Goal: Task Accomplishment & Management: Complete application form

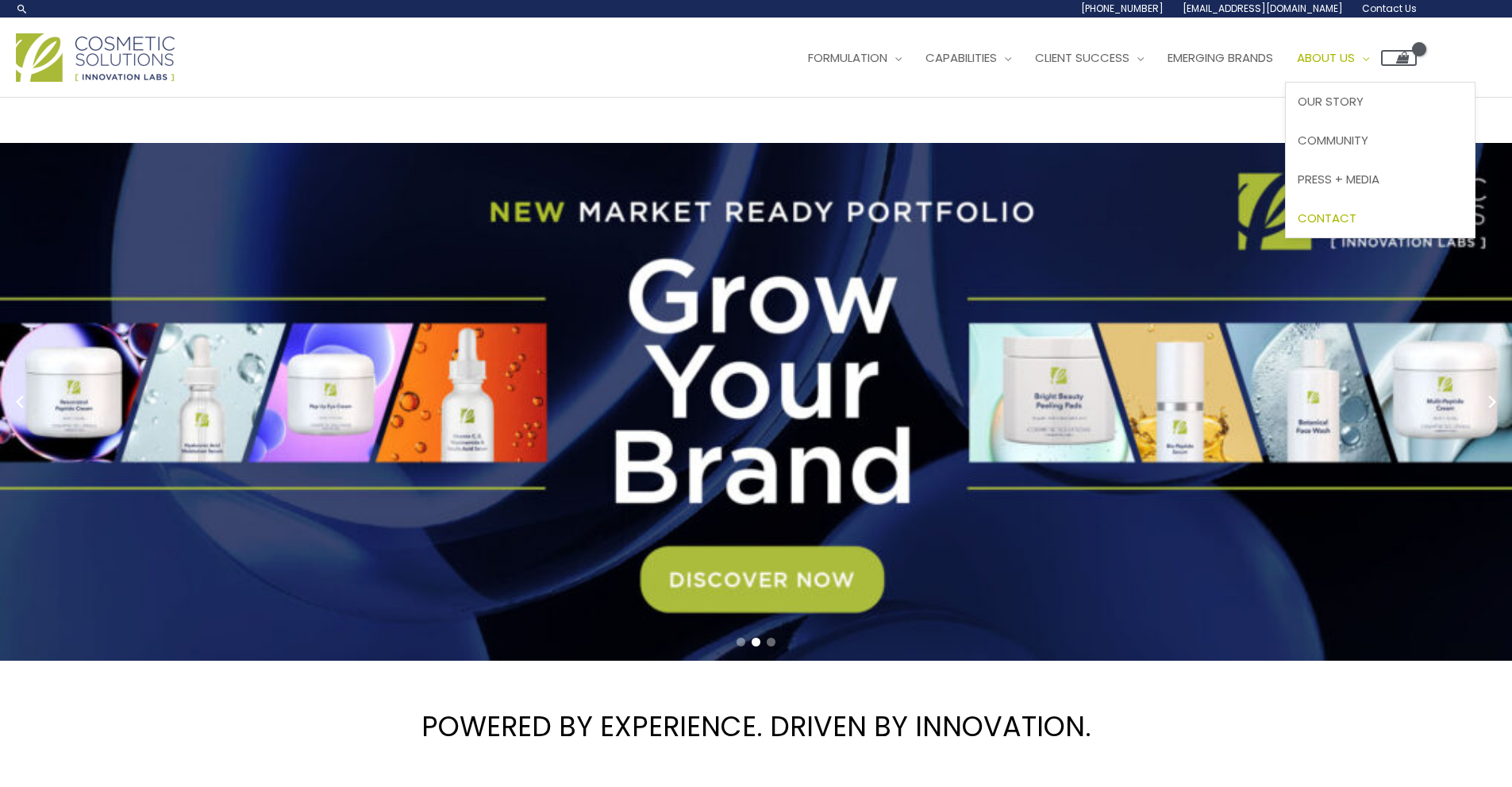
click at [1356, 220] on span "Contact" at bounding box center [1327, 218] width 58 height 17
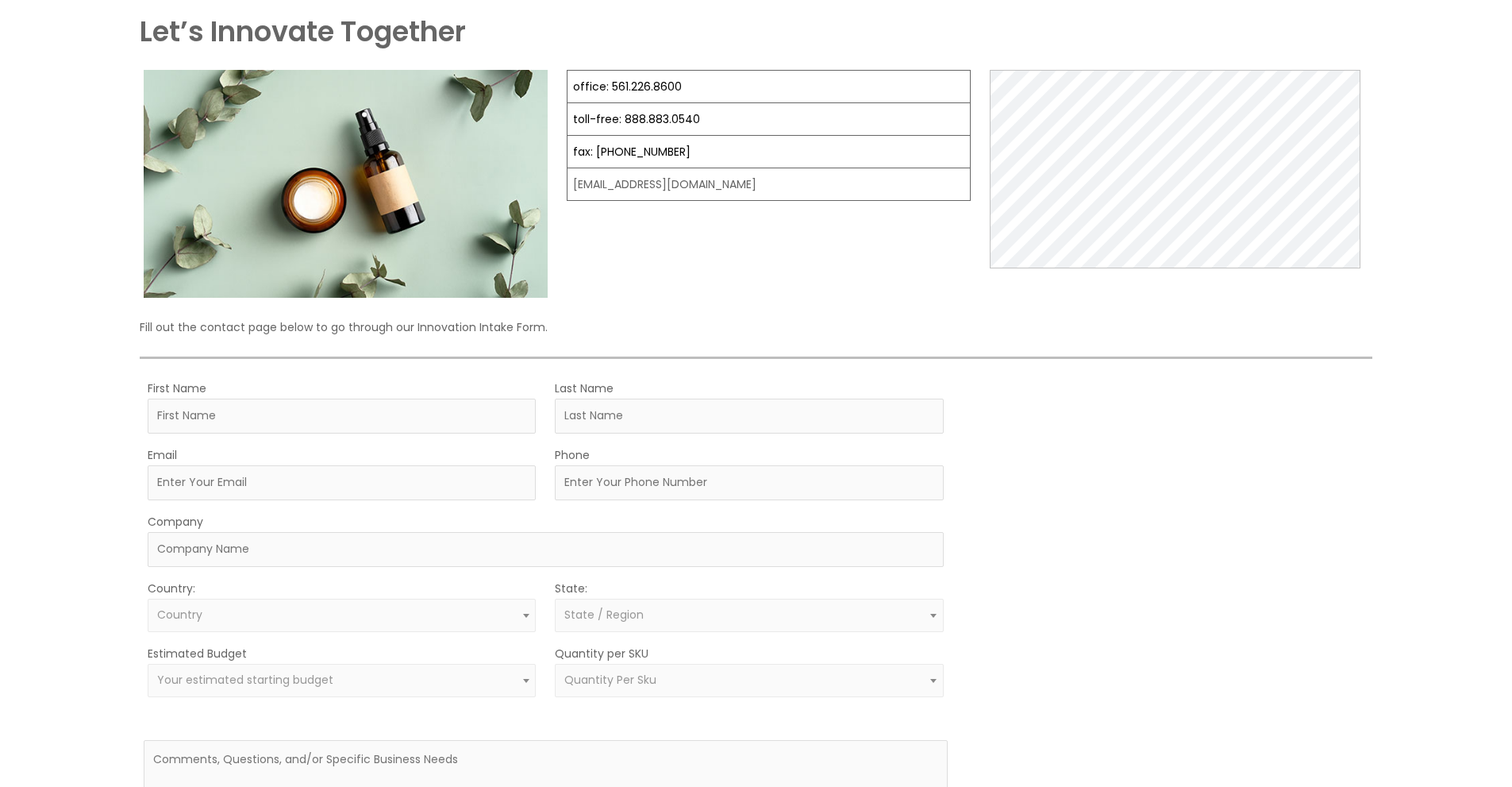
scroll to position [185, 0]
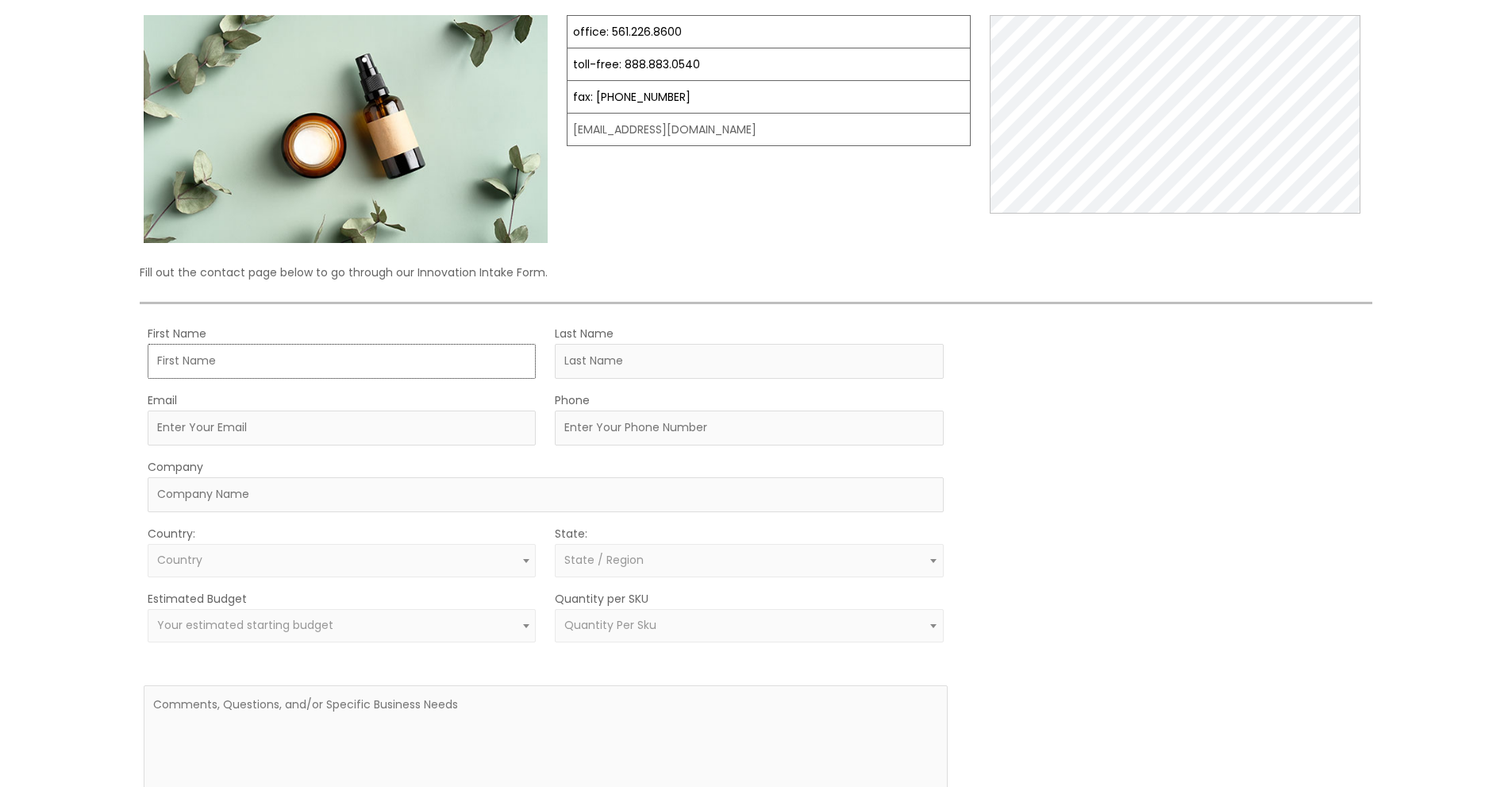
click at [226, 362] on input "First Name" at bounding box center [342, 361] width 388 height 35
type input "[PERSON_NAME]"
type input "Provata Cosmetics"
select select "[GEOGRAPHIC_DATA]"
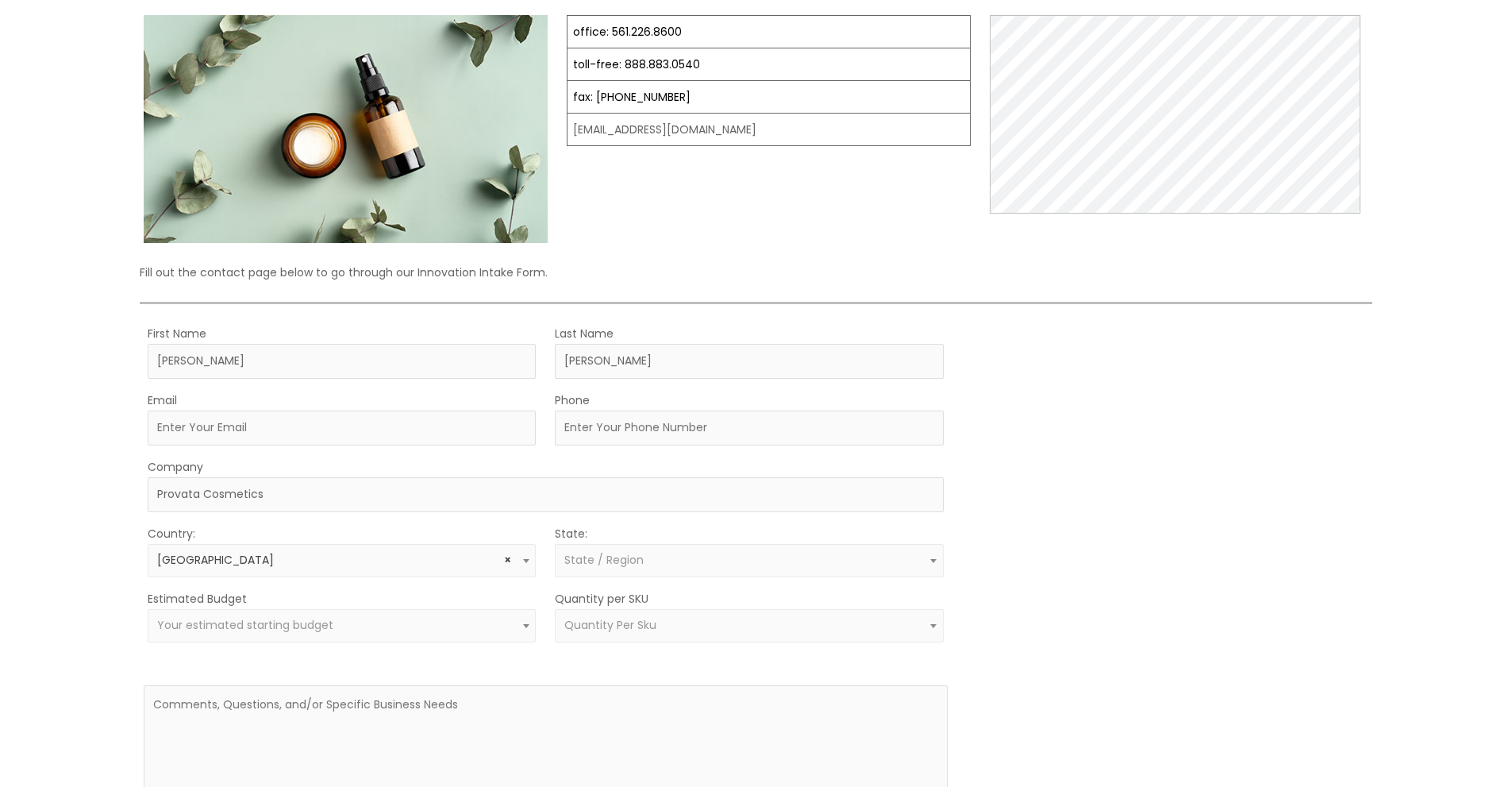
select select "Florida"
drag, startPoint x: 155, startPoint y: 498, endPoint x: 269, endPoint y: 496, distance: 114.0
click at [266, 502] on input "Provata Cosmetics" at bounding box center [545, 495] width 796 height 35
type input "Bad Boy Cosmetics"
click at [590, 430] on input "Phone" at bounding box center [749, 427] width 388 height 35
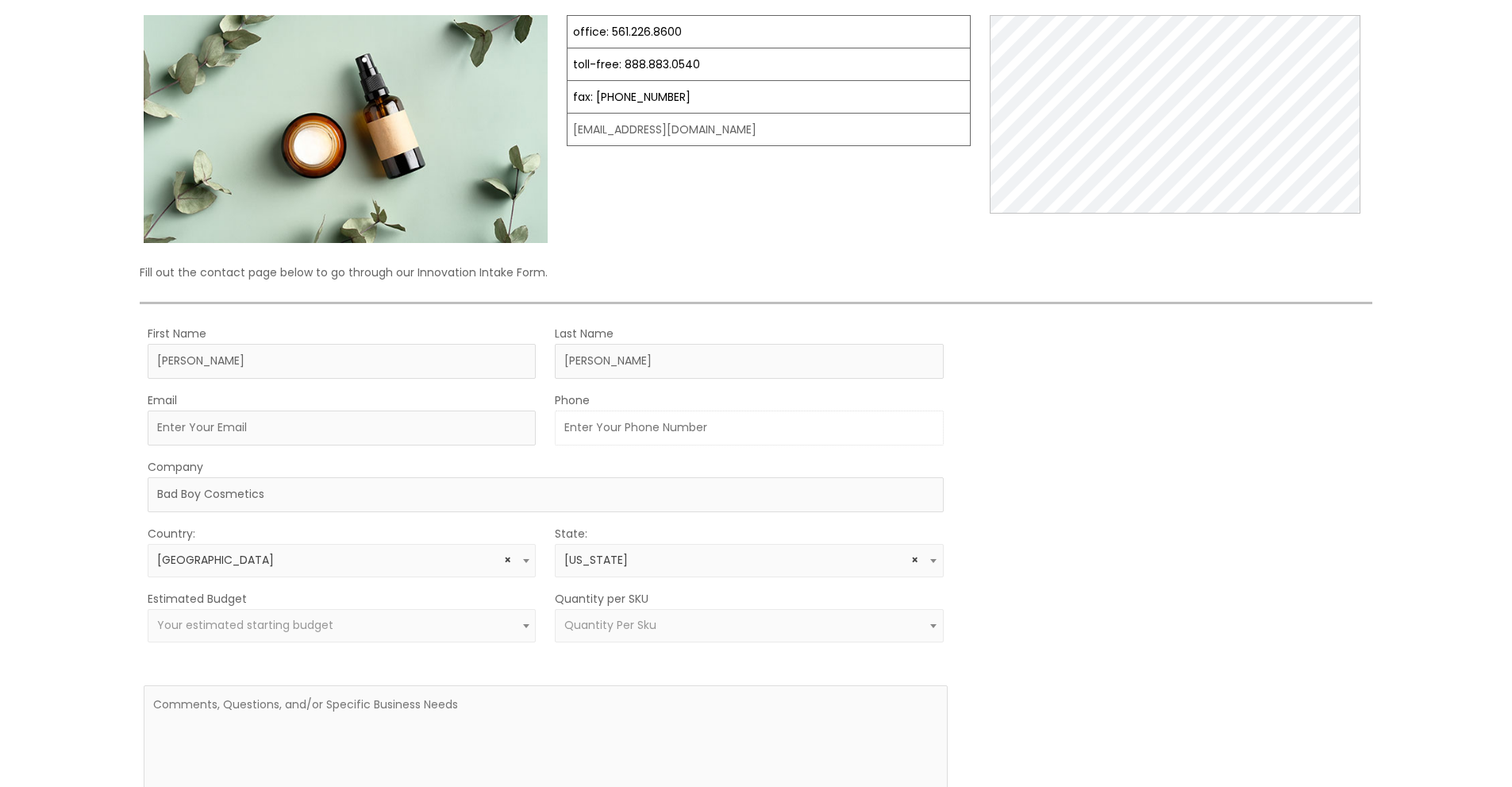
type input "7863991112"
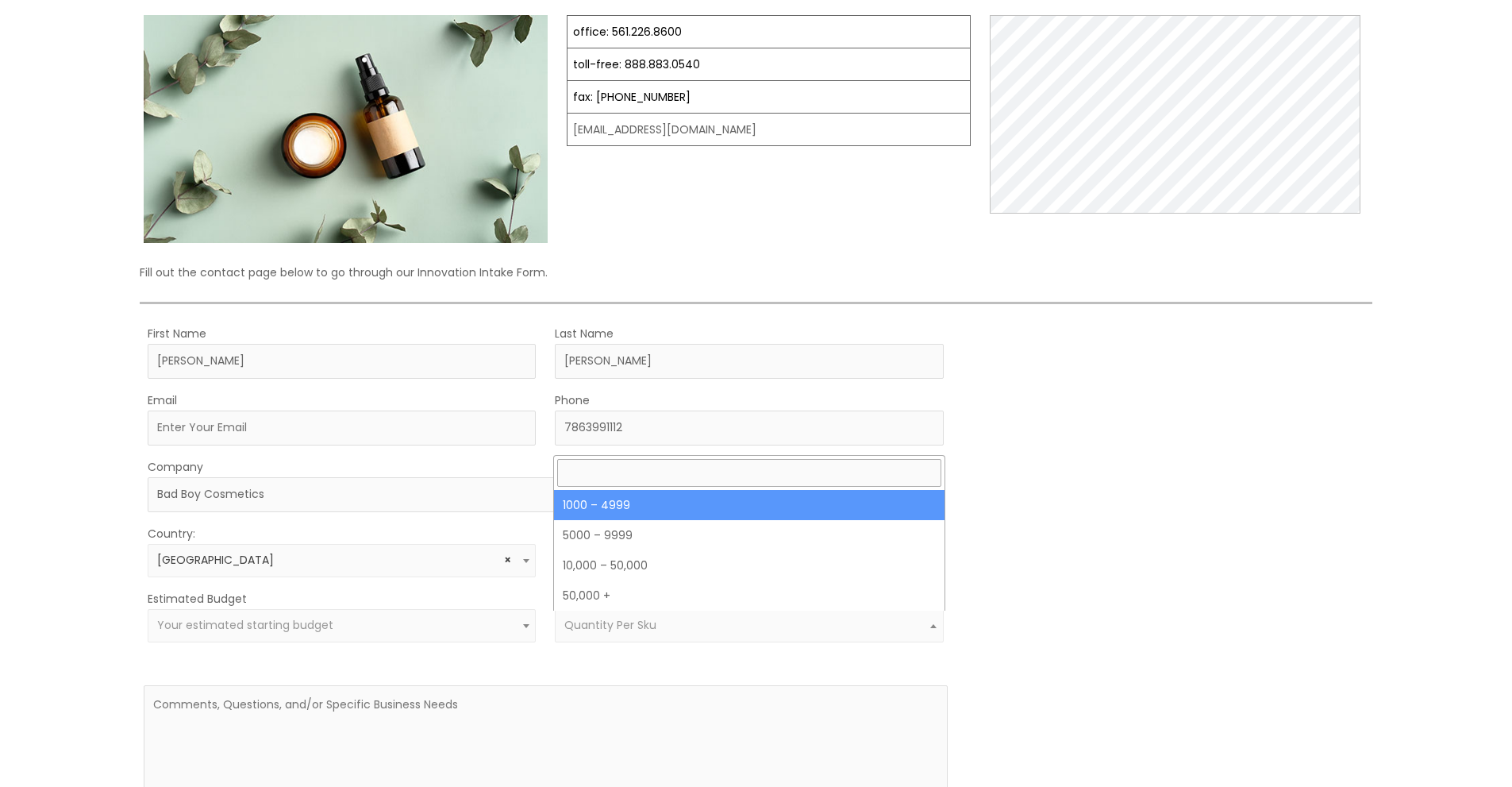
click at [932, 632] on span at bounding box center [933, 625] width 19 height 21
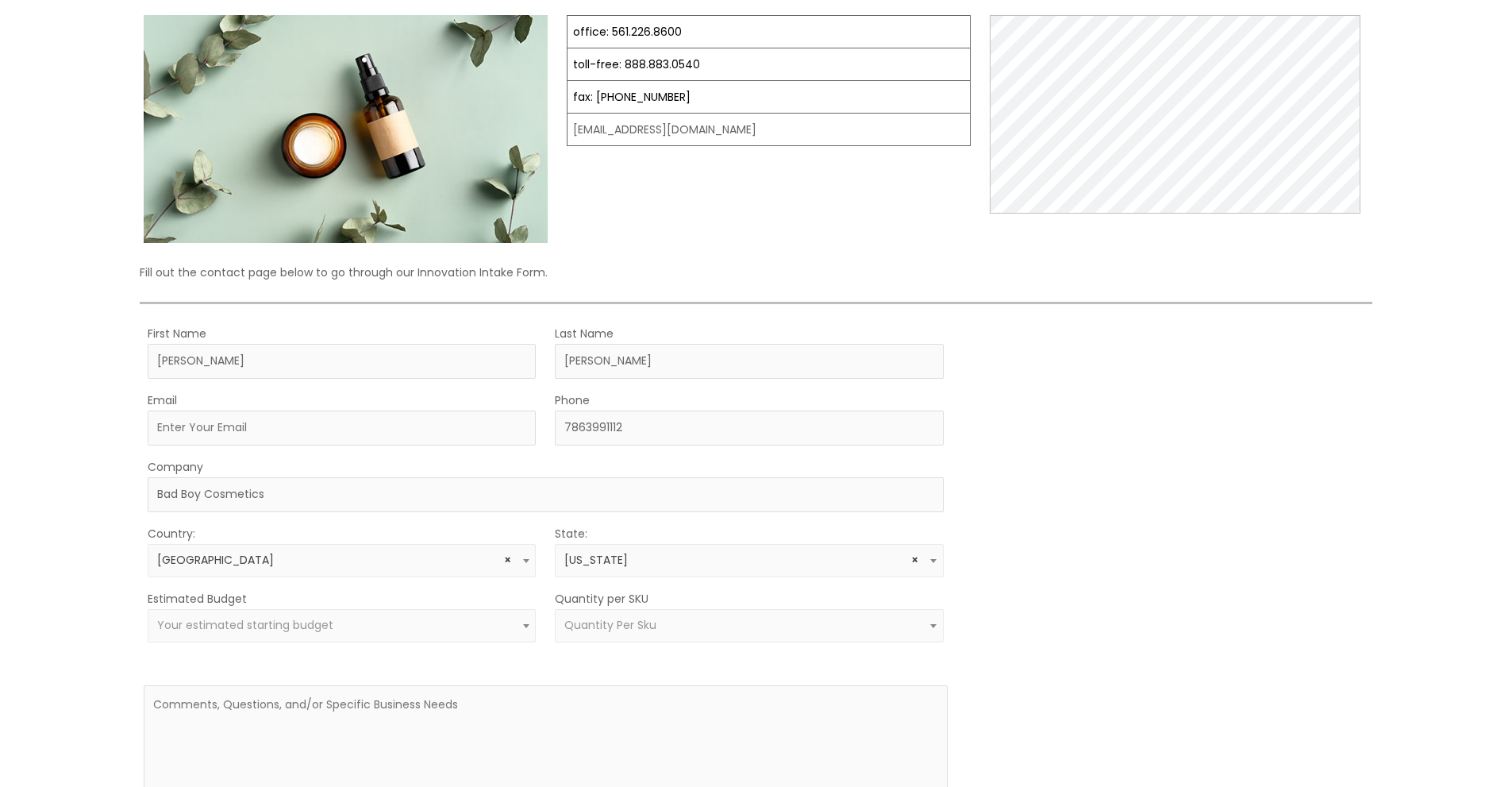
click at [932, 632] on span at bounding box center [933, 625] width 19 height 21
click at [932, 633] on span at bounding box center [933, 625] width 19 height 21
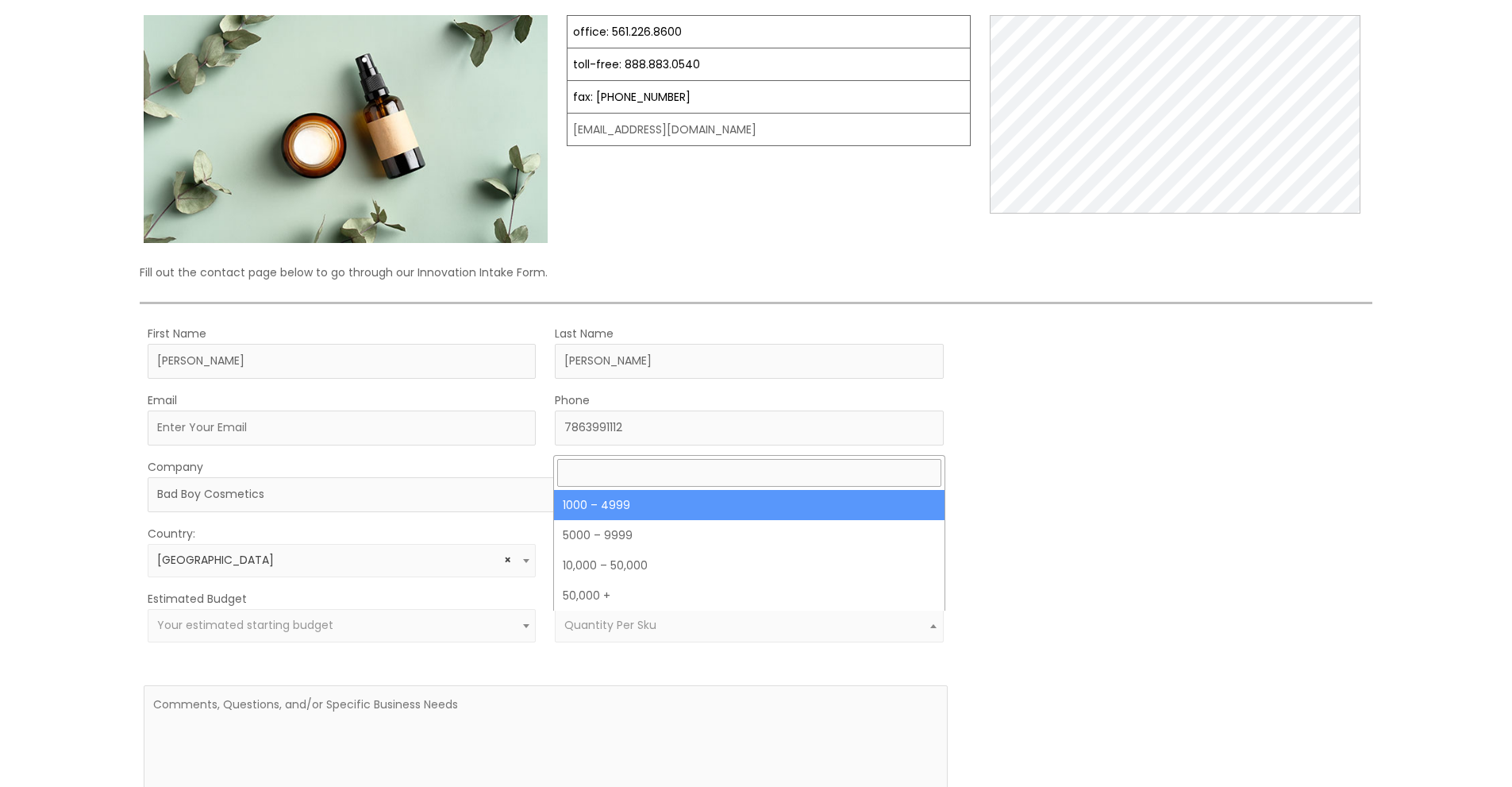
select select "10"
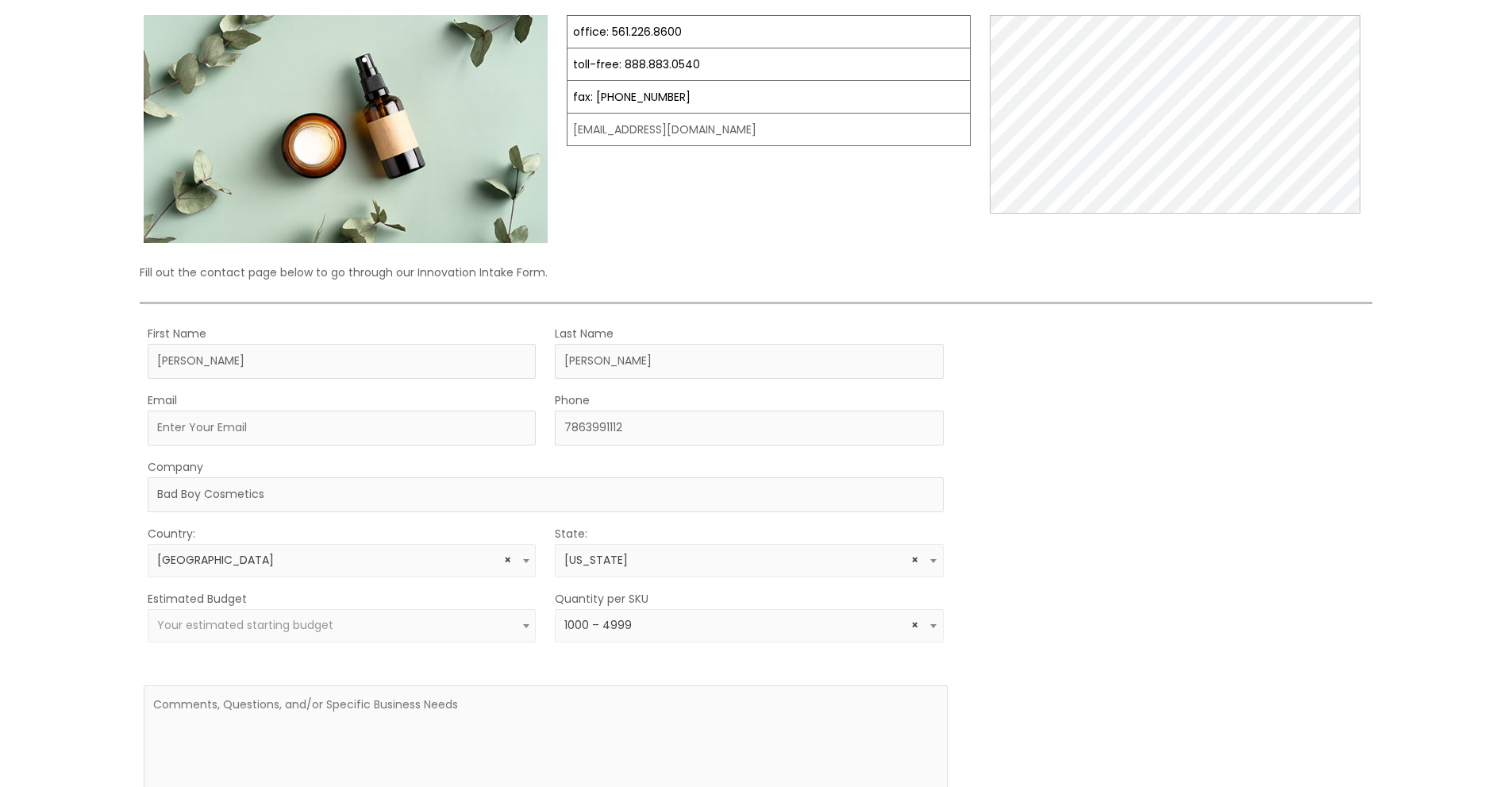
click at [232, 625] on span "Your estimated starting budget" at bounding box center [246, 625] width 176 height 16
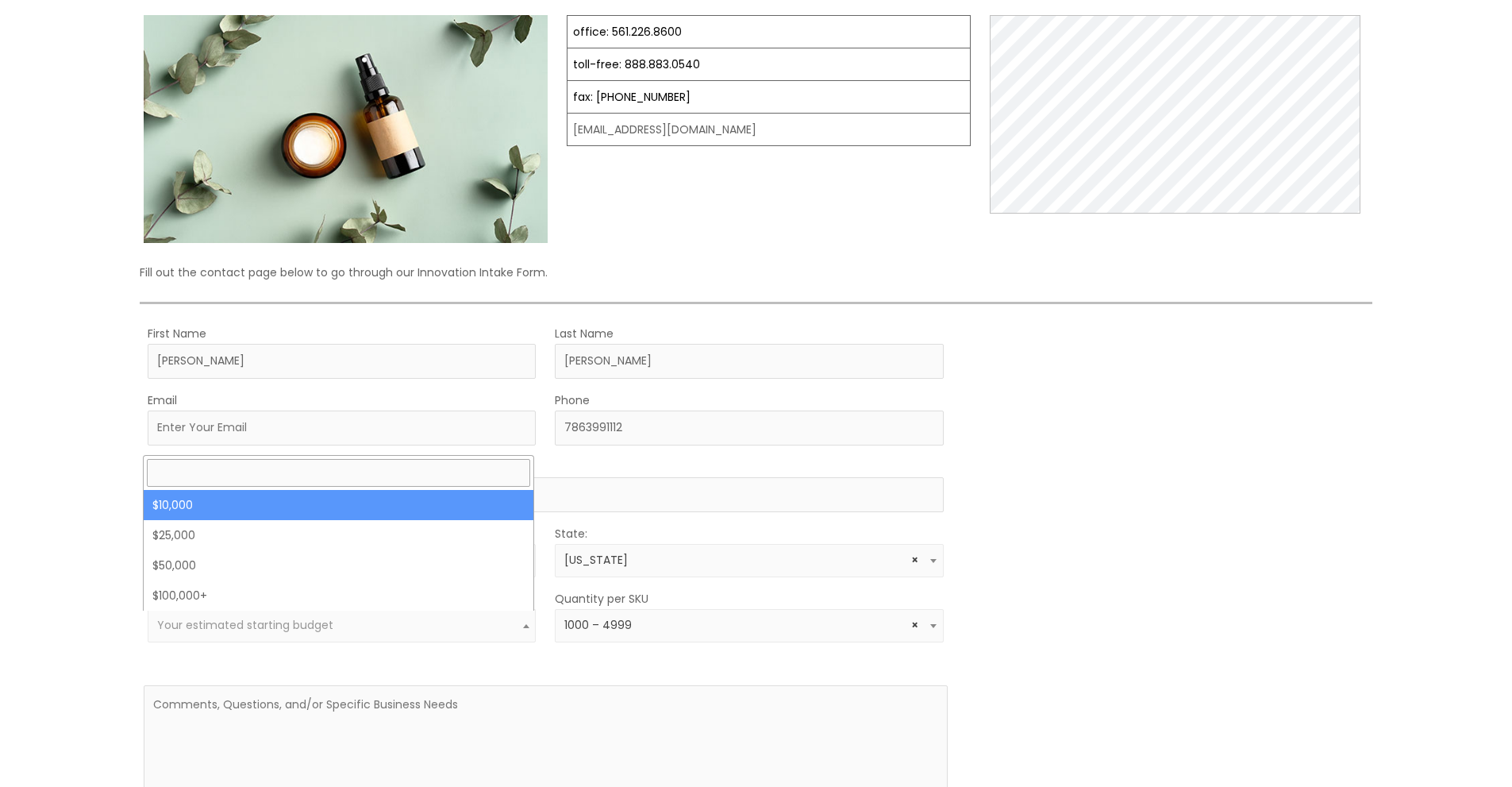
select select "10000"
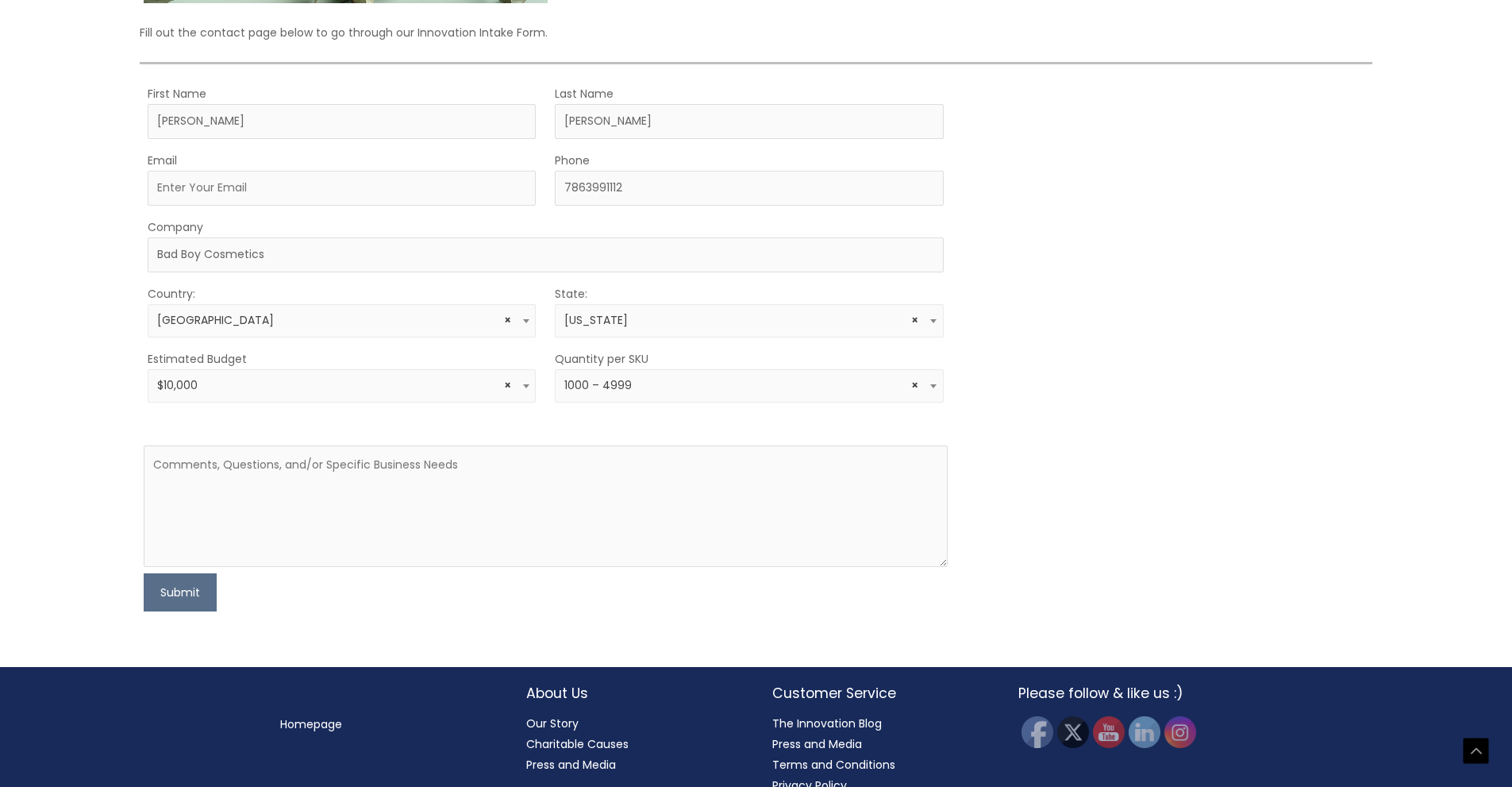
scroll to position [452, 0]
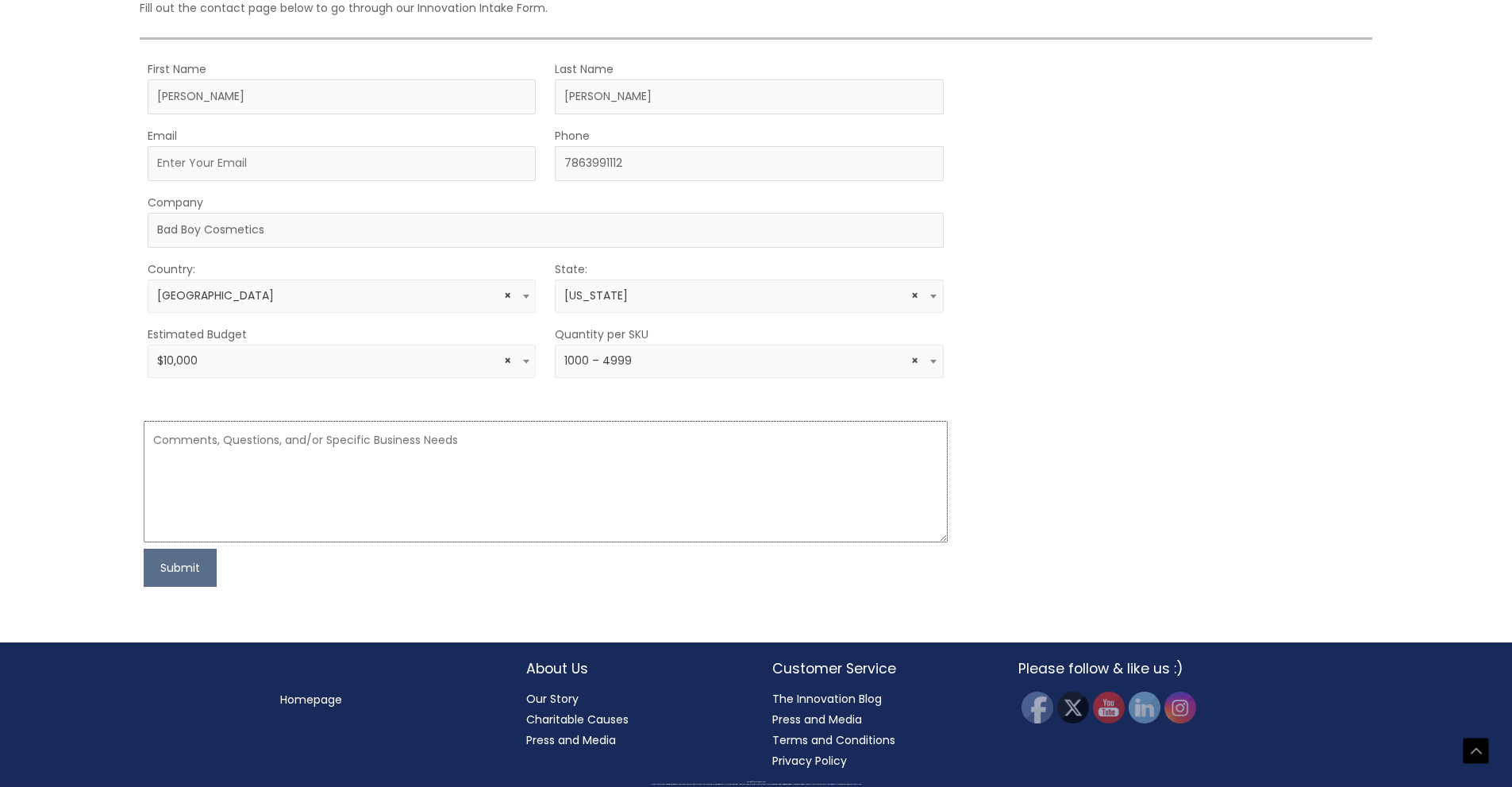
click at [458, 444] on textarea at bounding box center [545, 482] width 804 height 122
paste textarea "Hello Laura, My name is Eddie Perez, and my company is Bad Boy Cosmetics. I fou…"
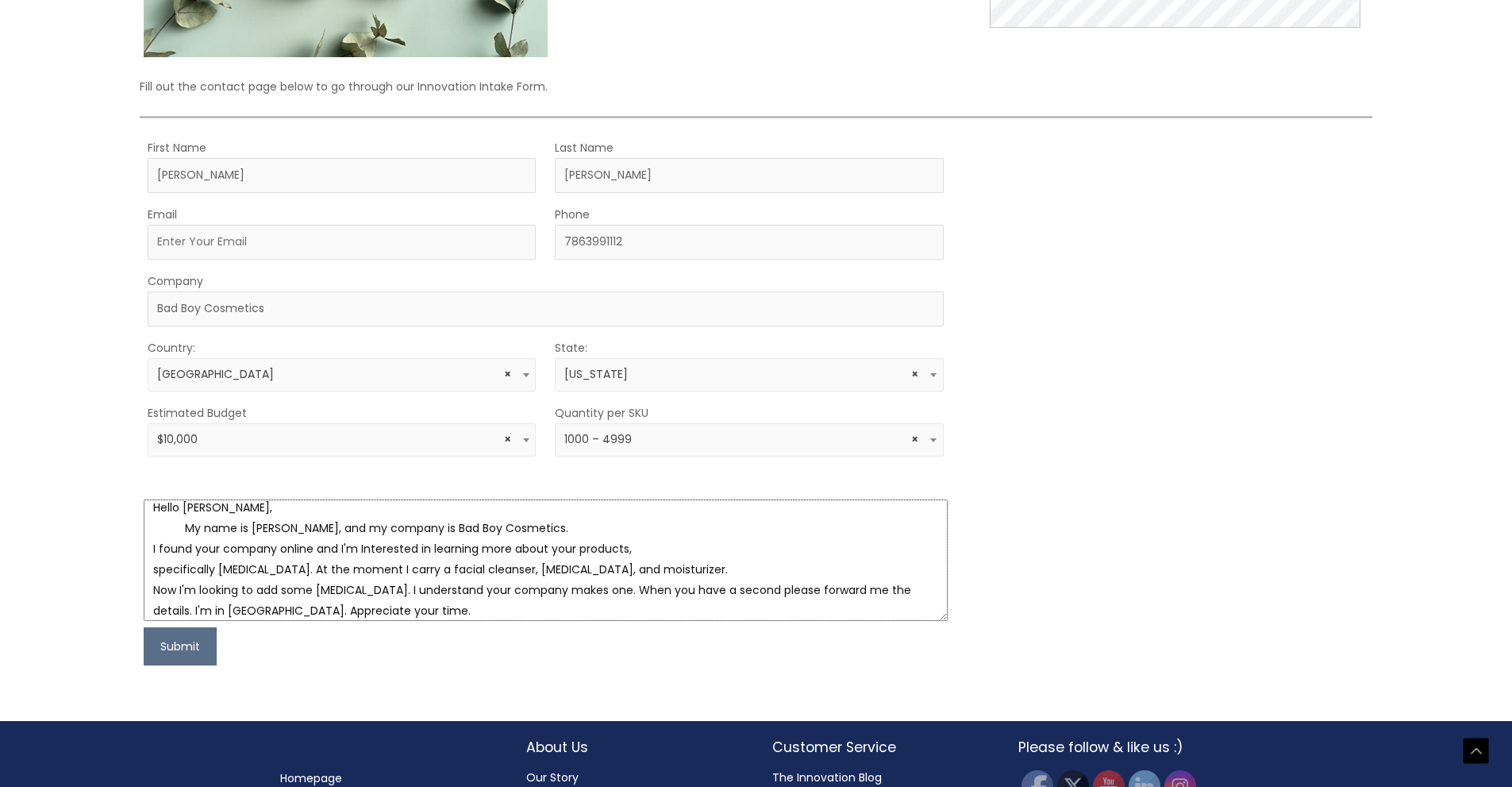
scroll to position [0, 0]
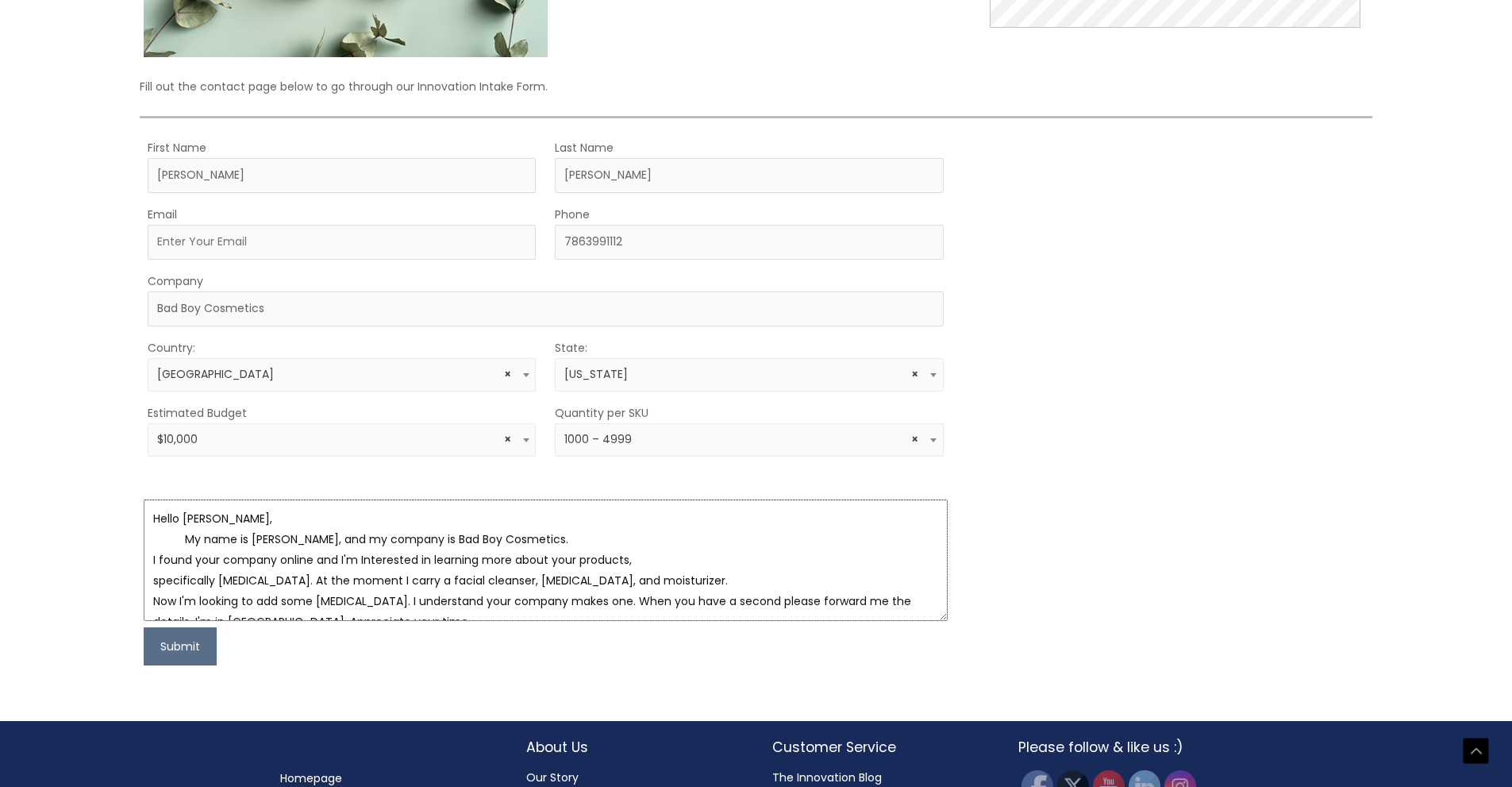
drag, startPoint x: 179, startPoint y: 525, endPoint x: 209, endPoint y: 526, distance: 30.0
click at [209, 526] on textarea "Hello Laura, My name is Eddie Perez, and my company is Bad Boy Cosmetics. I fou…" at bounding box center [545, 560] width 804 height 122
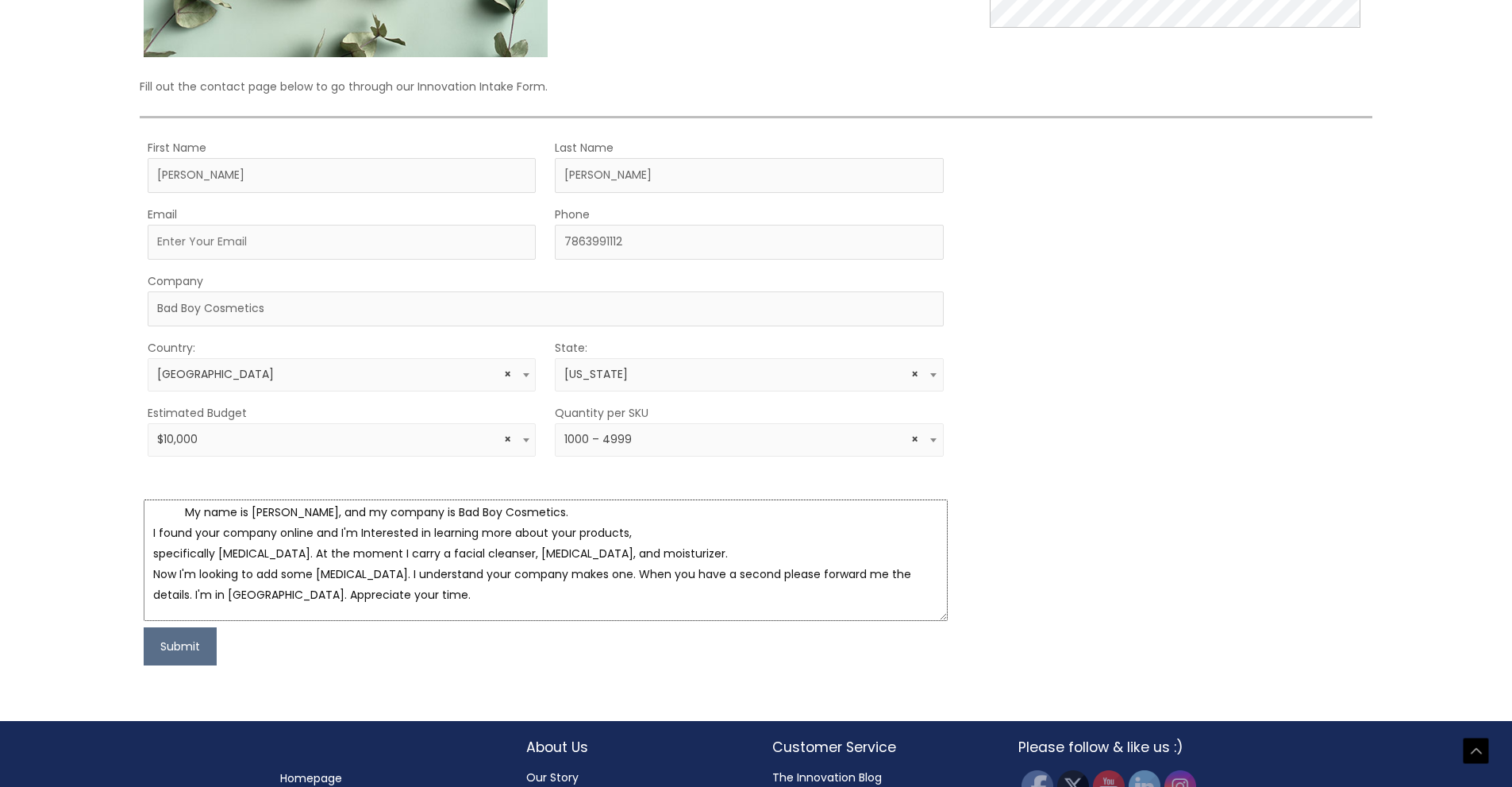
scroll to position [58, 0]
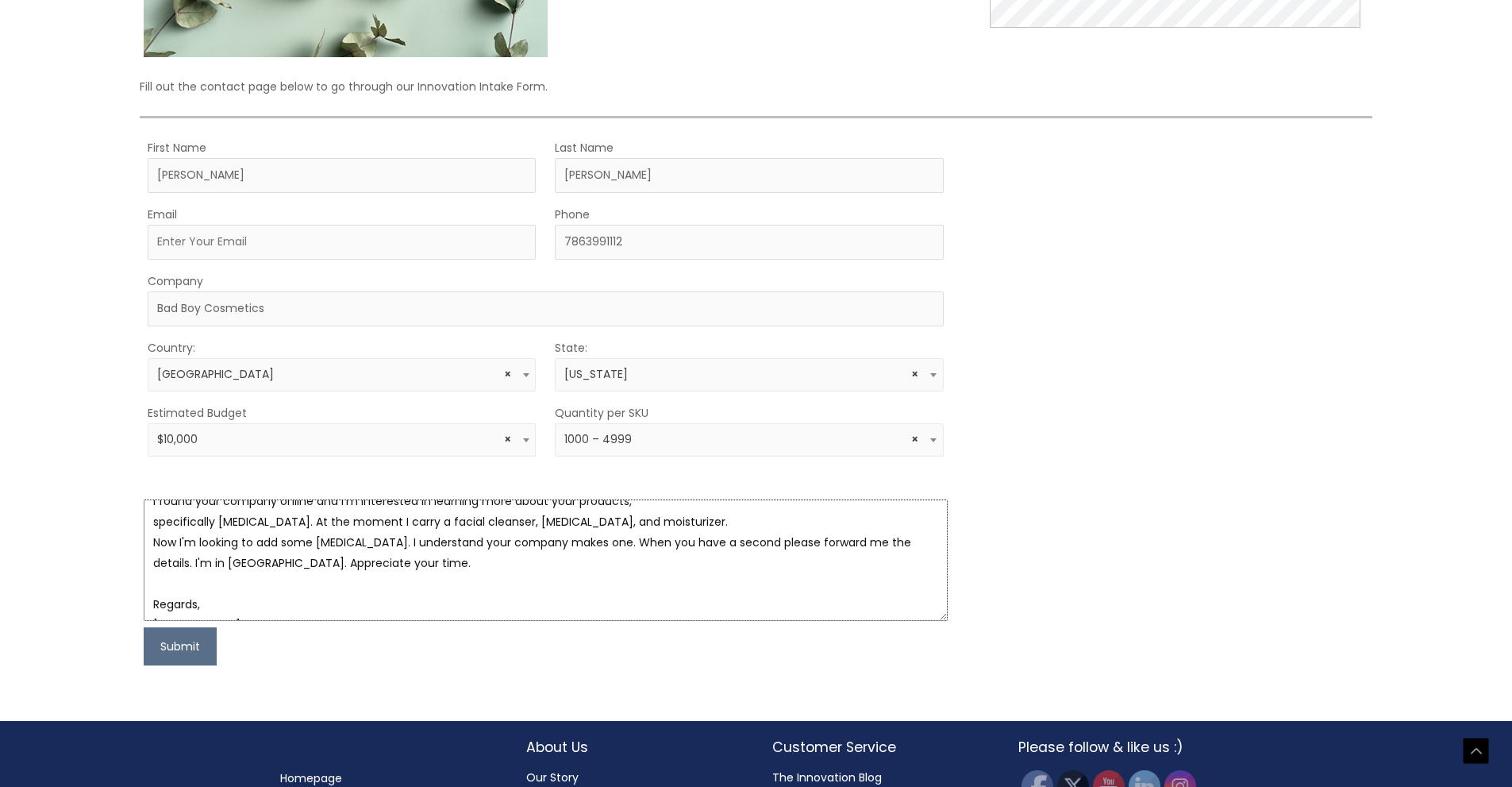
click at [626, 551] on textarea "Hello, My name is Eddie Perez, and my company is Bad Boy Cosmetics. I found you…" at bounding box center [545, 560] width 804 height 122
drag, startPoint x: 602, startPoint y: 544, endPoint x: 621, endPoint y: 549, distance: 19.6
click at [621, 549] on textarea "Hello, My name is Eddie Perez, and my company is Bad Boy Cosmetics. I found you…" at bounding box center [545, 560] width 804 height 122
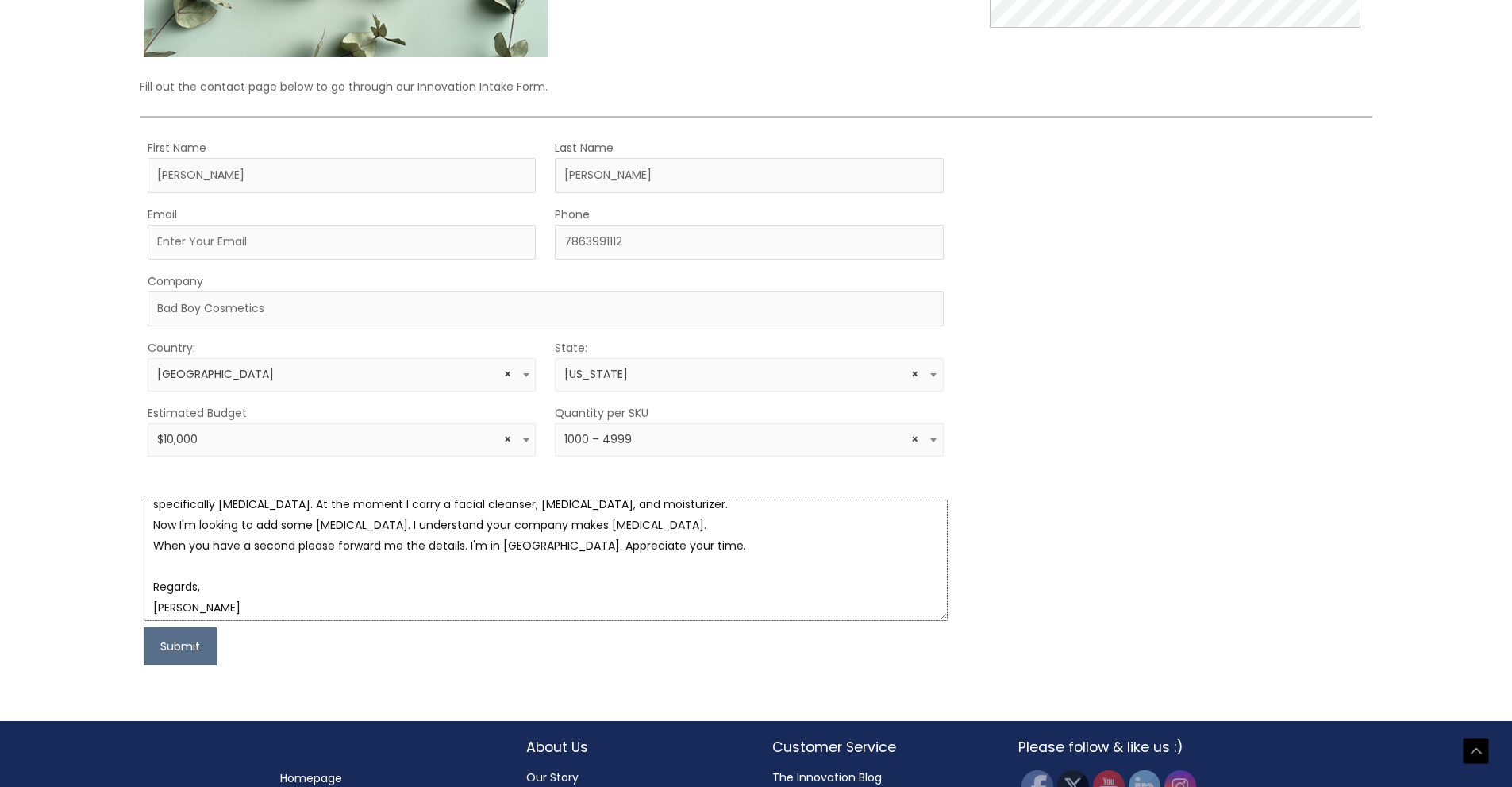
scroll to position [103, 0]
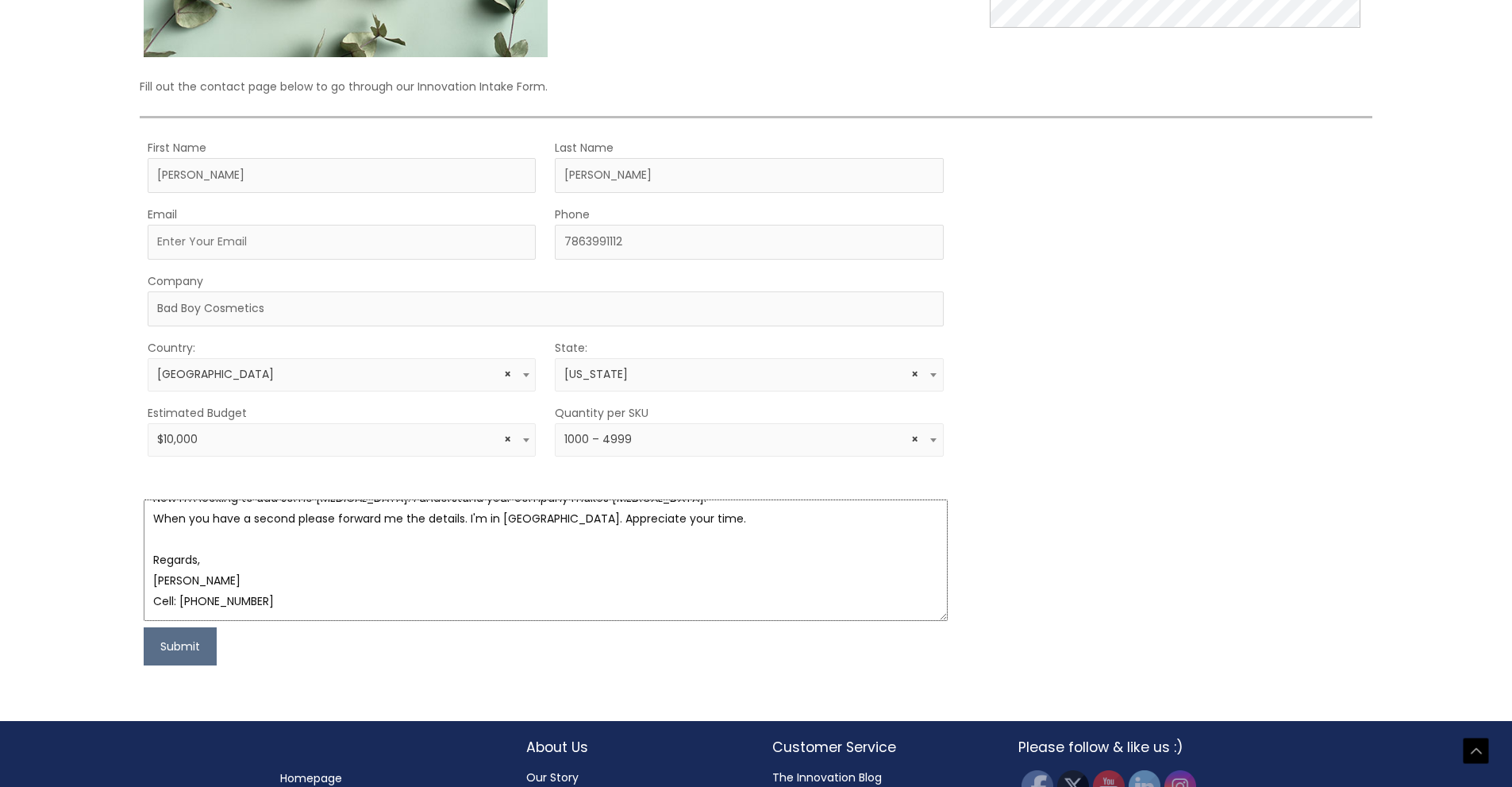
click at [260, 603] on textarea "Hello, My name is Eddie Perez, and my company is Bad Boy Cosmetics. I found you…" at bounding box center [545, 560] width 804 height 122
click at [150, 616] on textarea "Hello, My name is Eddie Perez, and my company is Bad Boy Cosmetics. I found you…" at bounding box center [545, 560] width 804 height 122
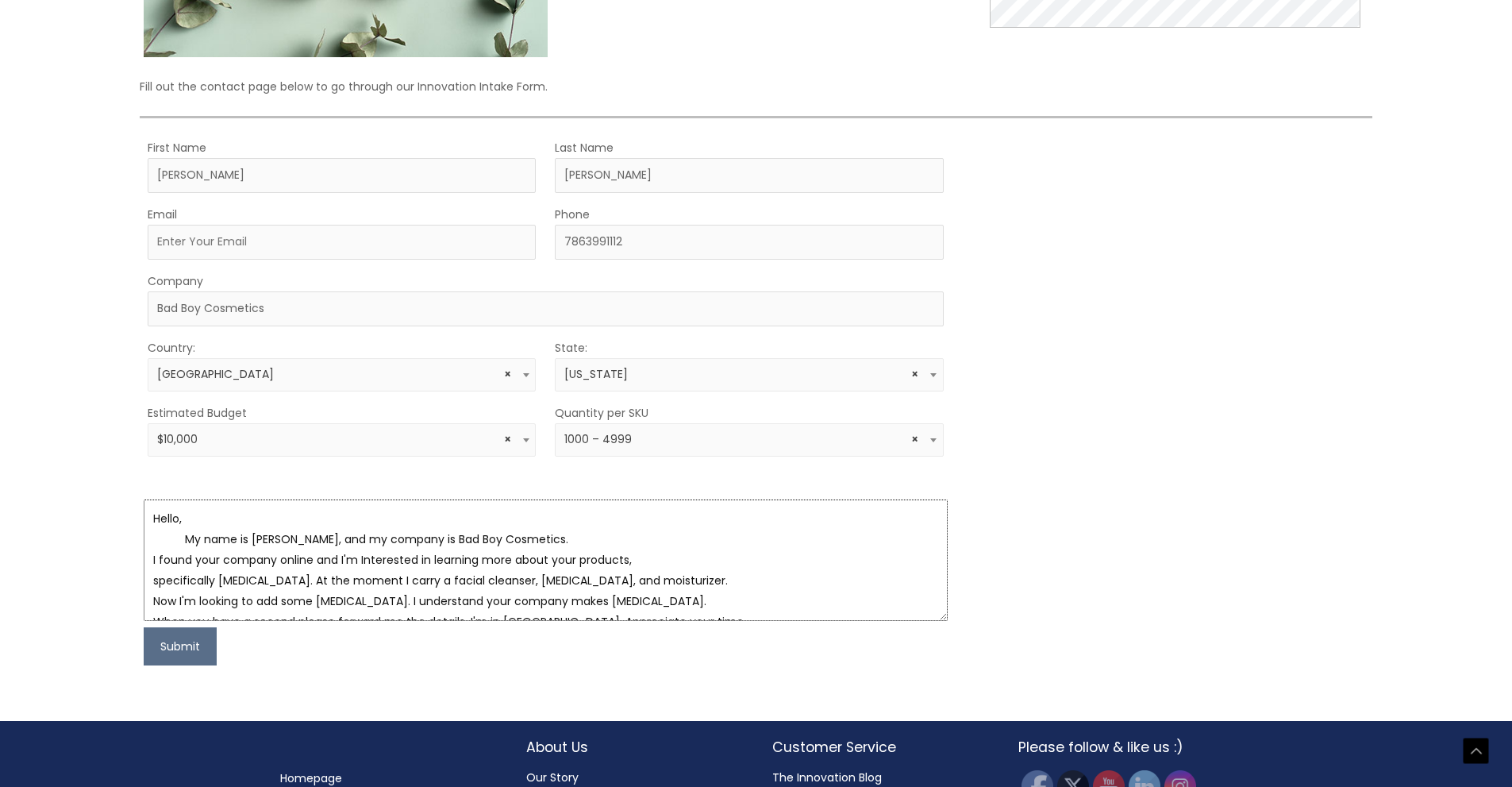
click at [318, 547] on textarea "Hello, My name is Eddie Perez, and my company is Bad Boy Cosmetics. I found you…" at bounding box center [545, 560] width 804 height 122
click at [598, 538] on textarea "Hello, My name is Eddie Perez, and my company is Bad Boy Cosmetics. I found you…" at bounding box center [545, 560] width 804 height 122
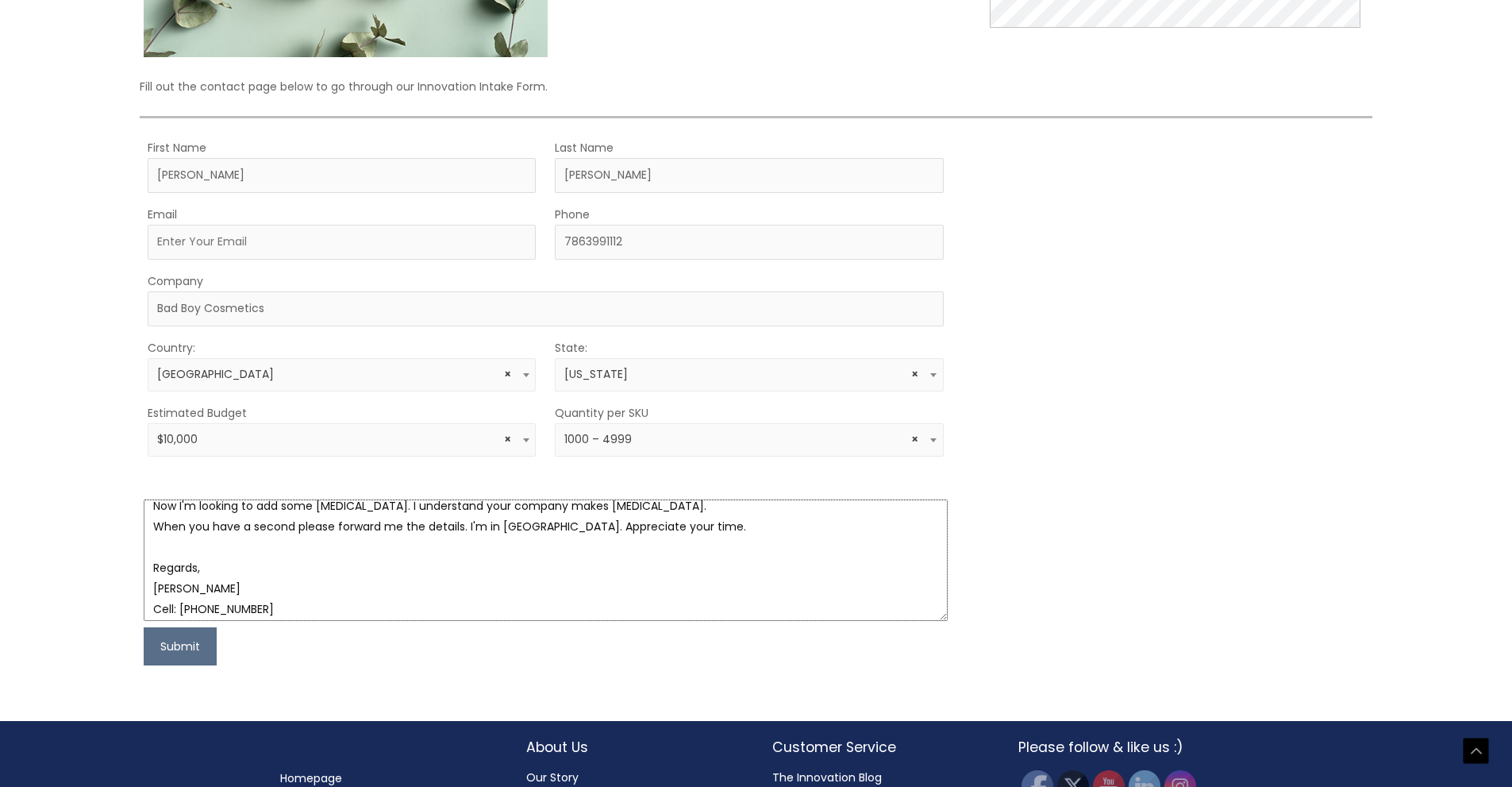
scroll to position [92, 0]
click at [150, 574] on textarea "Hello, My name is Eddie Perez, and my company is Bad Boy Cosmetics. I found you…" at bounding box center [545, 560] width 804 height 122
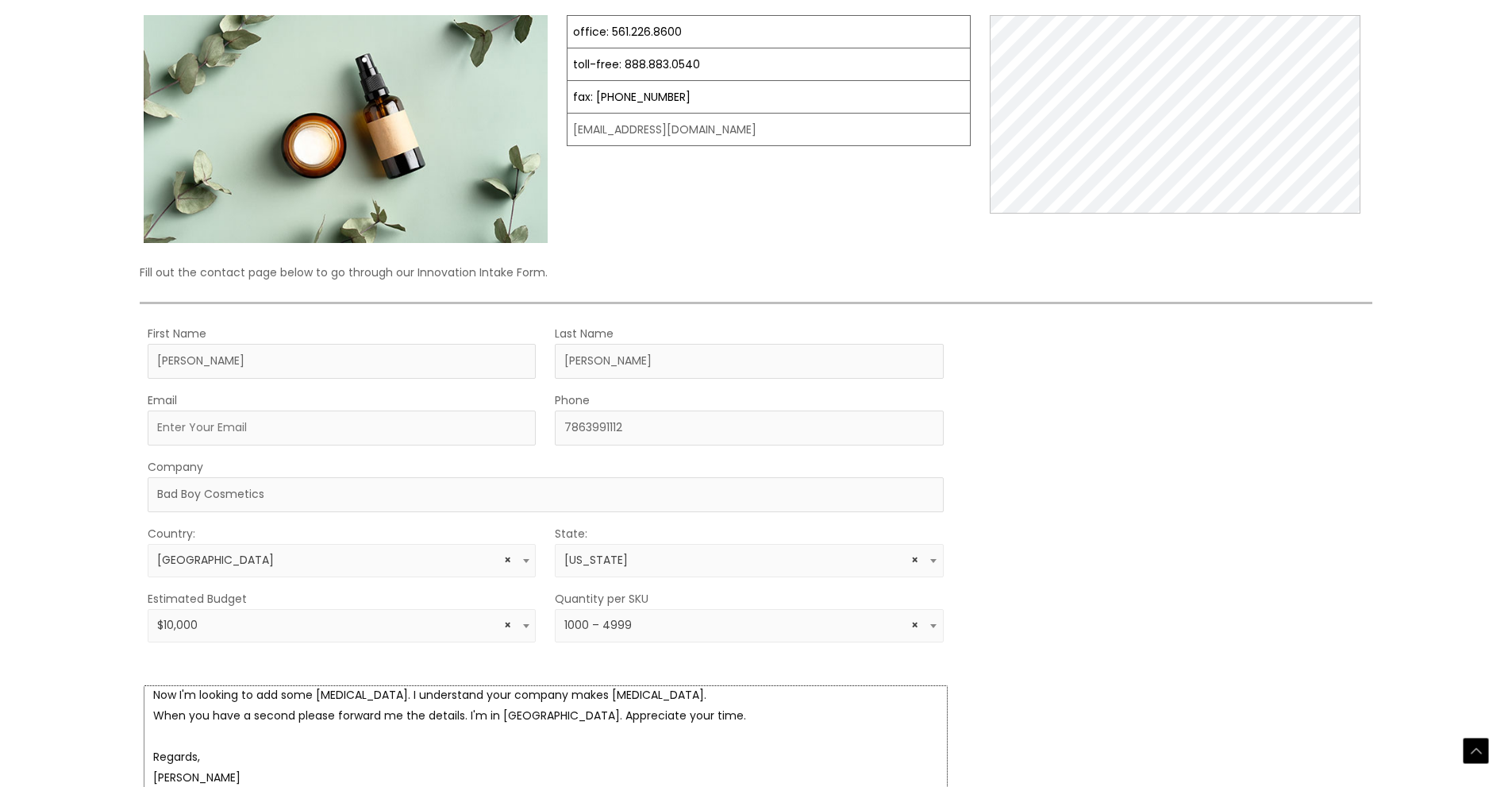
scroll to position [452, 0]
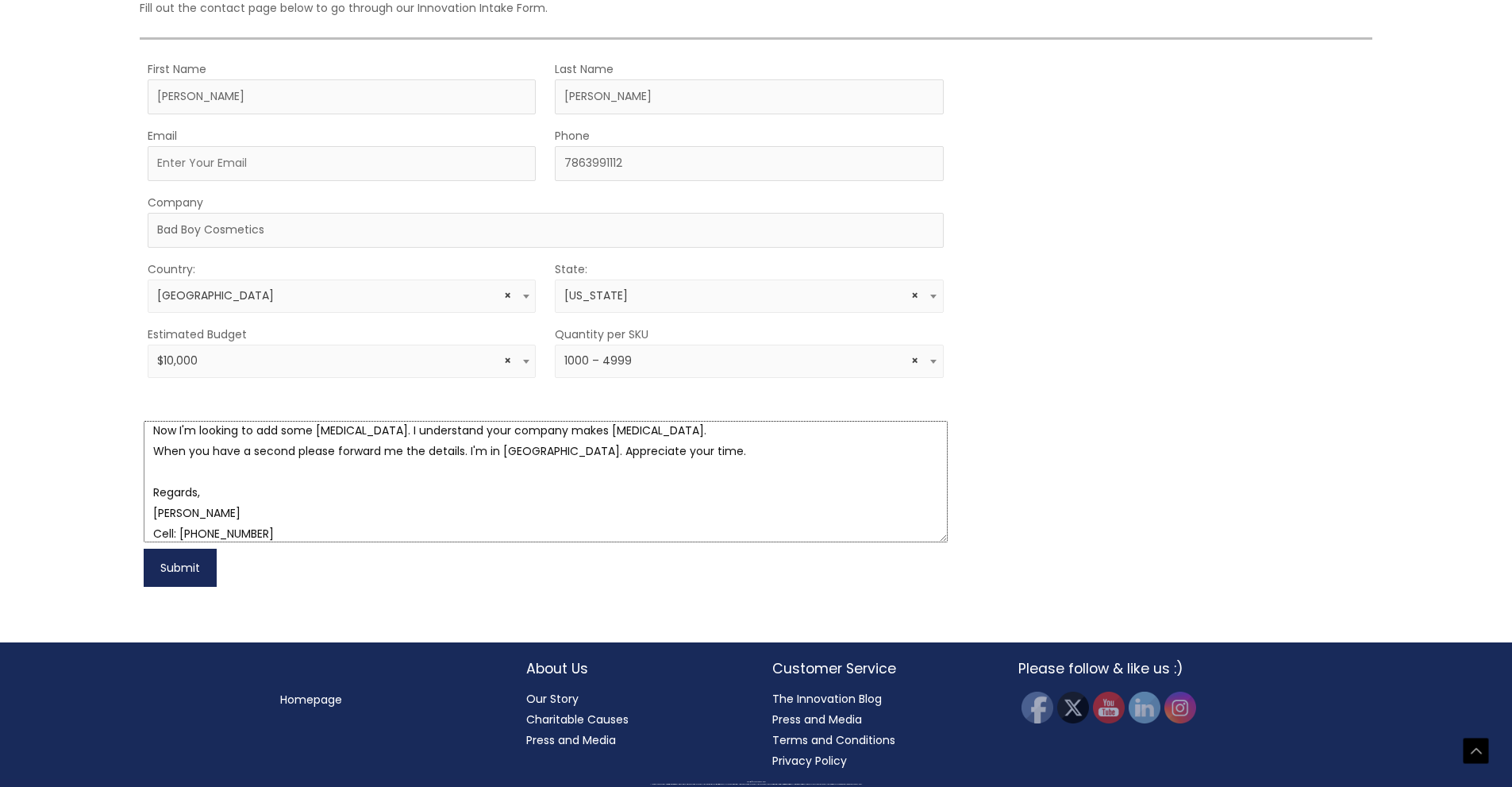
type textarea "Hello, My name is Eddie Perez, and my company is Bad Boy Cosmetics. I found you…"
click at [173, 565] on button "Submit" at bounding box center [180, 568] width 73 height 38
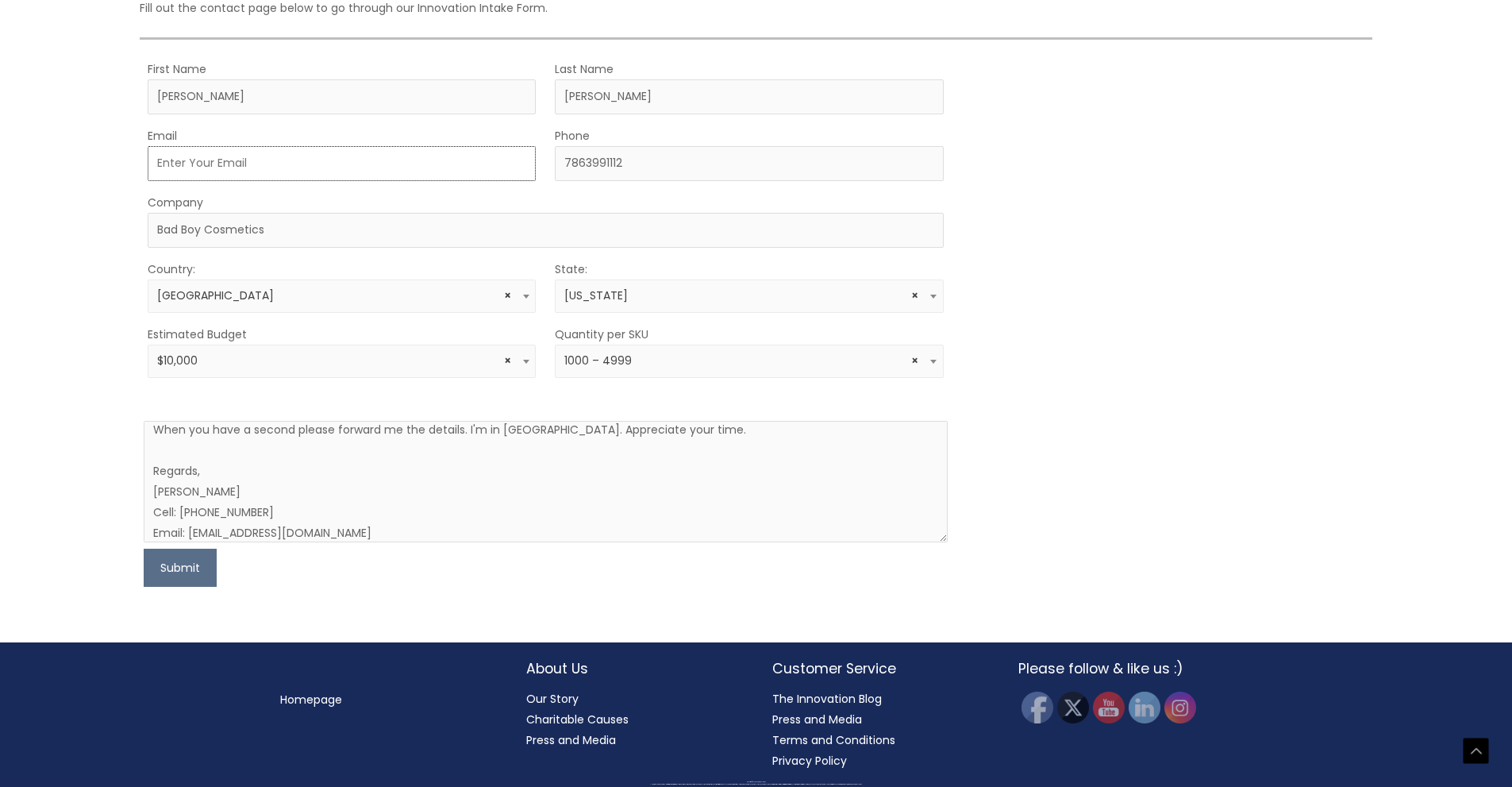
scroll to position [124, 0]
drag, startPoint x: 185, startPoint y: 522, endPoint x: 360, endPoint y: 520, distance: 175.0
click at [360, 520] on textarea "Hello, My name is Eddie Perez, and my company is Bad Boy Cosmetics. I found you…" at bounding box center [545, 482] width 804 height 122
click at [273, 161] on input "Email" at bounding box center [342, 163] width 388 height 35
paste input "eddieperezdaily@gmail.com"
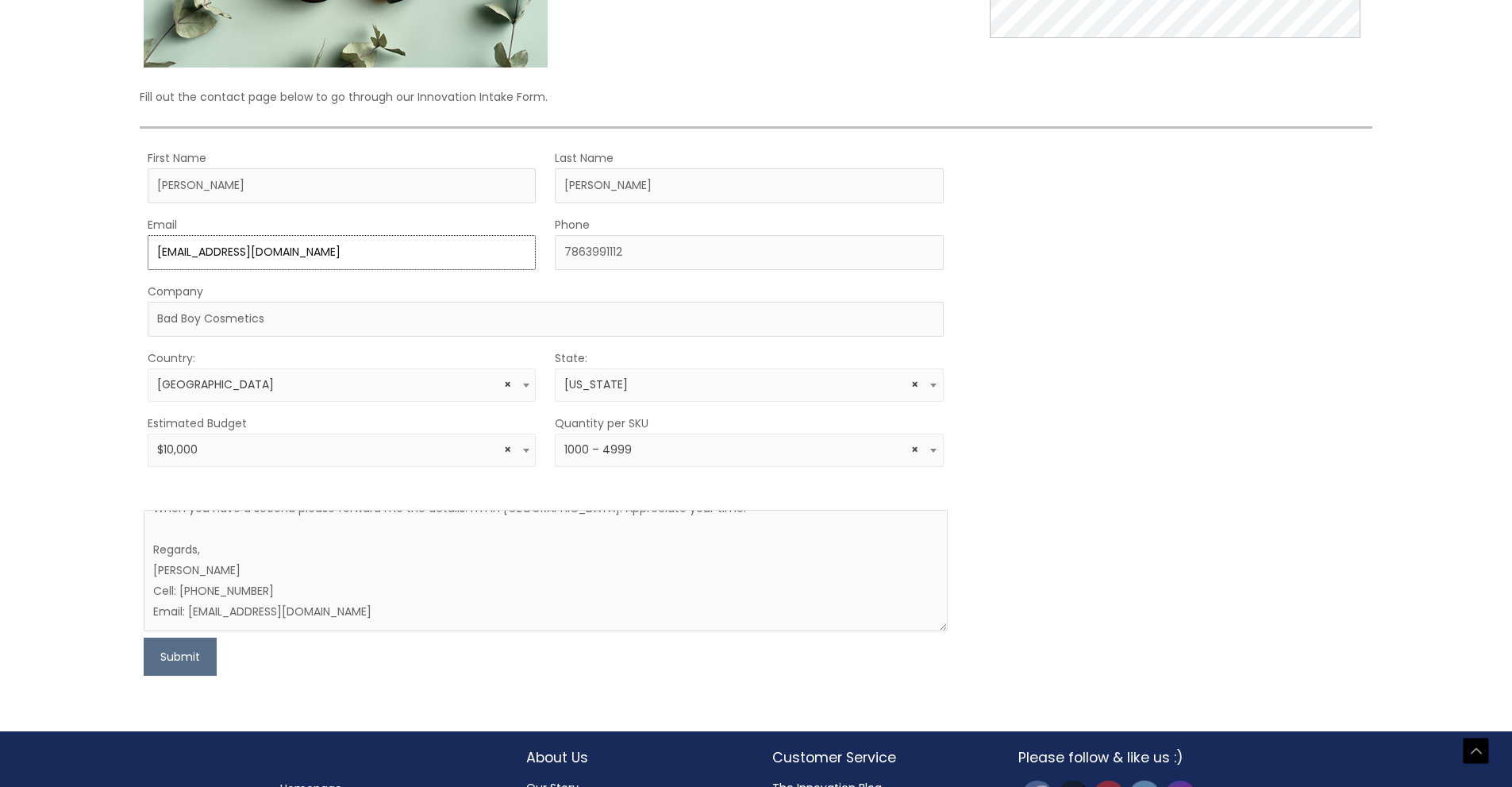
scroll to position [452, 0]
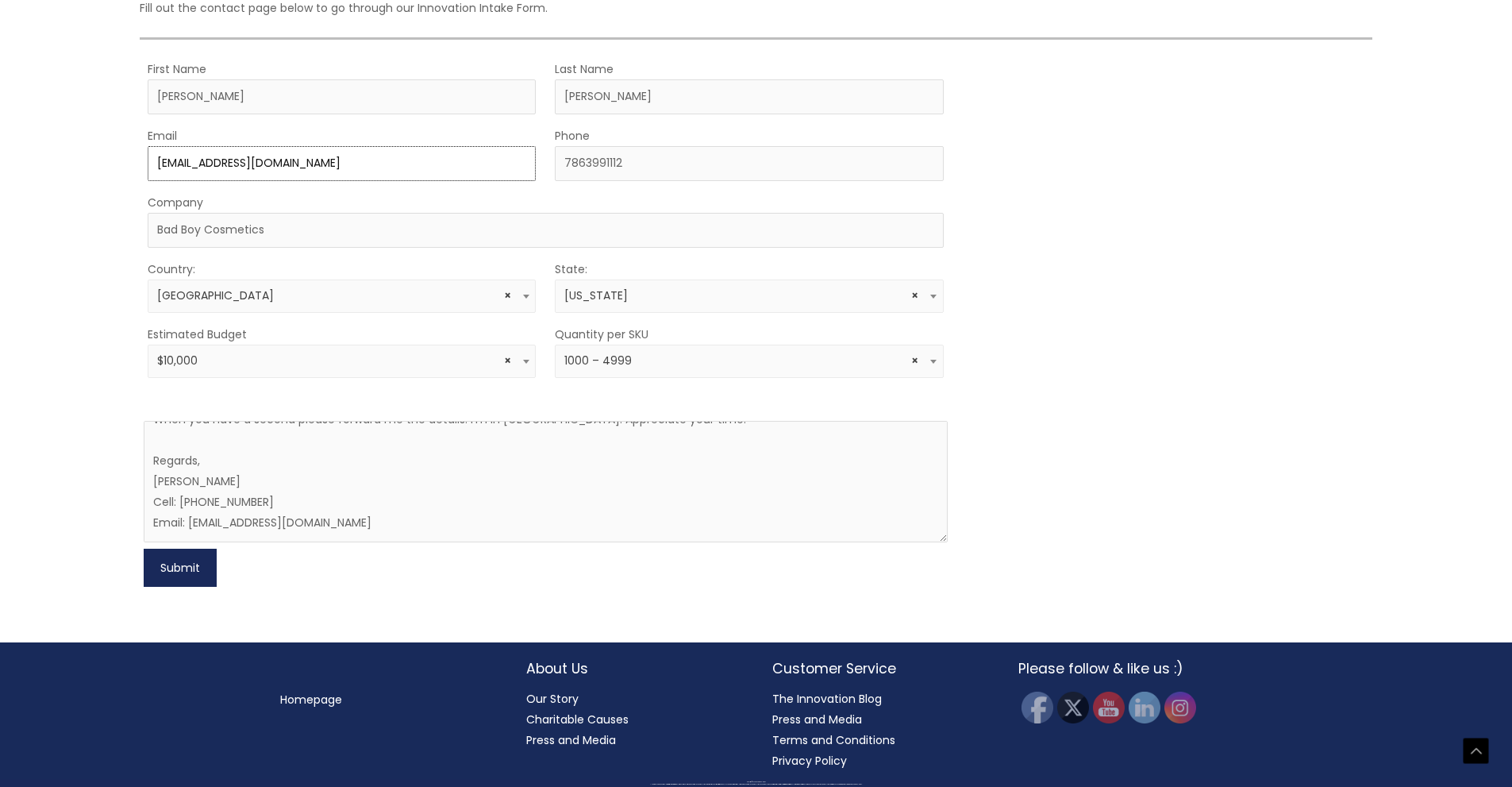
type input "eddieperezdaily@gmail.com"
click at [185, 562] on button "Submit" at bounding box center [180, 568] width 73 height 38
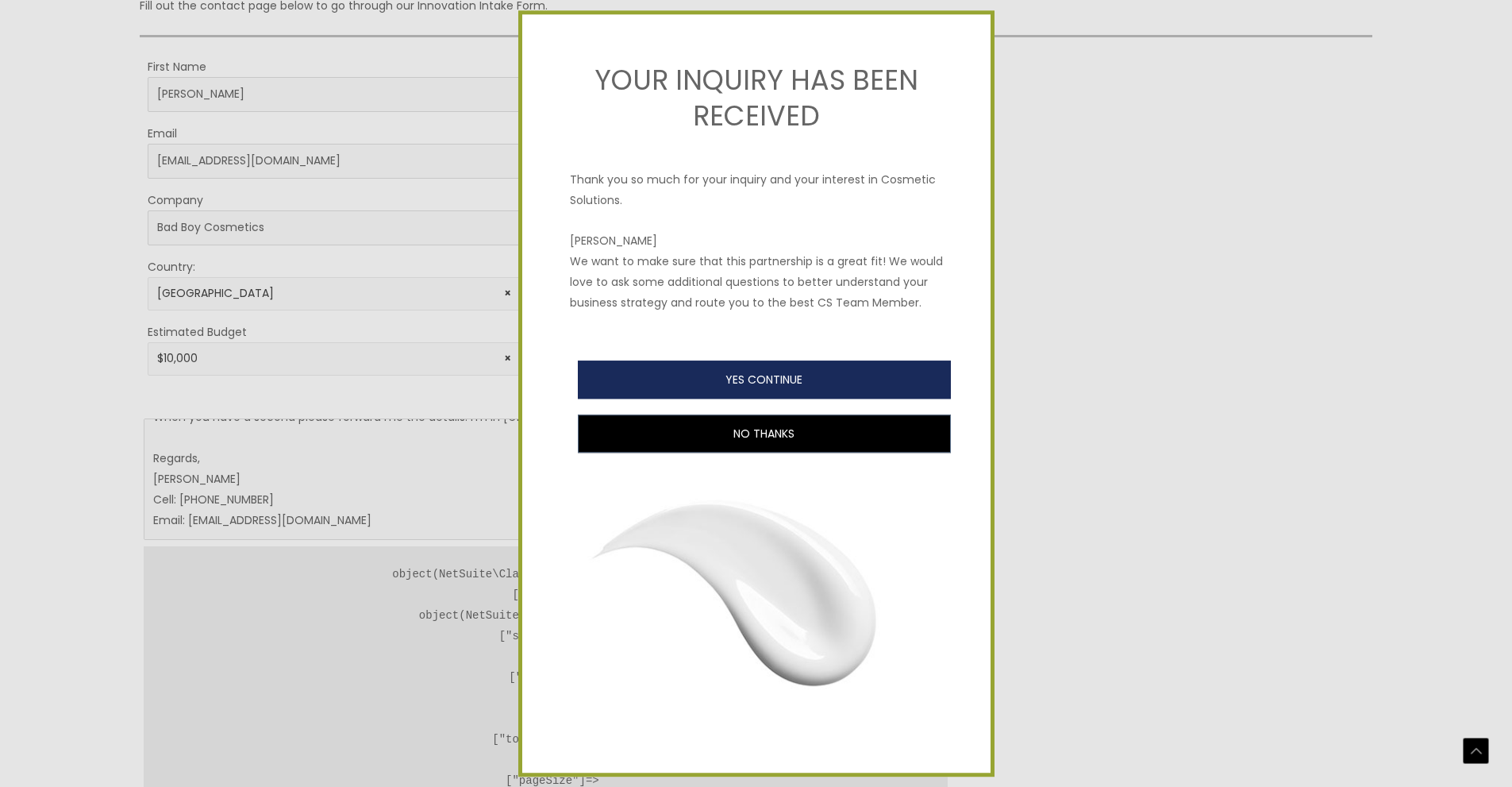
click at [756, 378] on button "YES CONTINUE" at bounding box center [764, 380] width 374 height 38
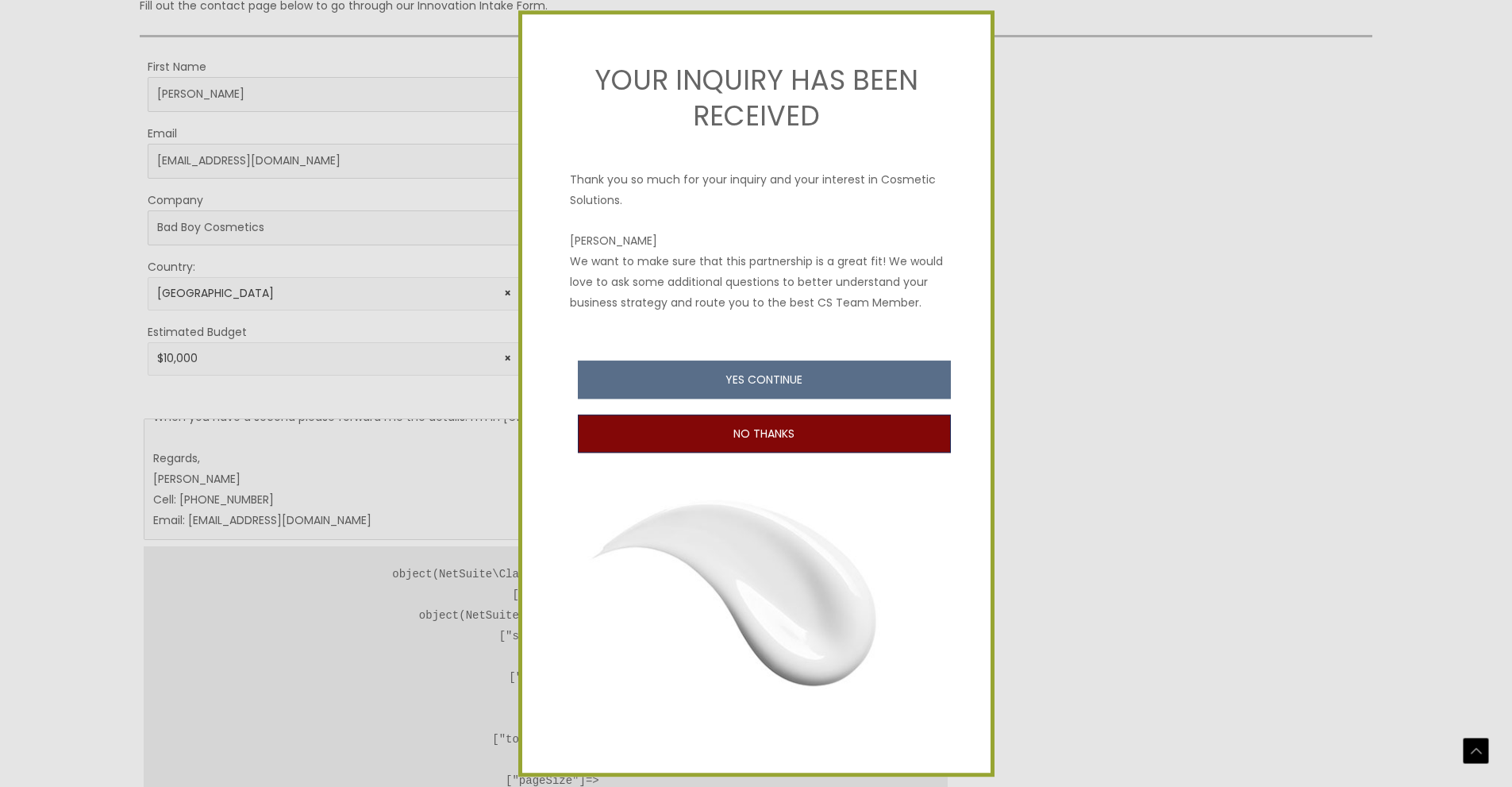
click at [803, 425] on button "NO THANKS" at bounding box center [764, 433] width 374 height 38
